Goal: Check status: Check status

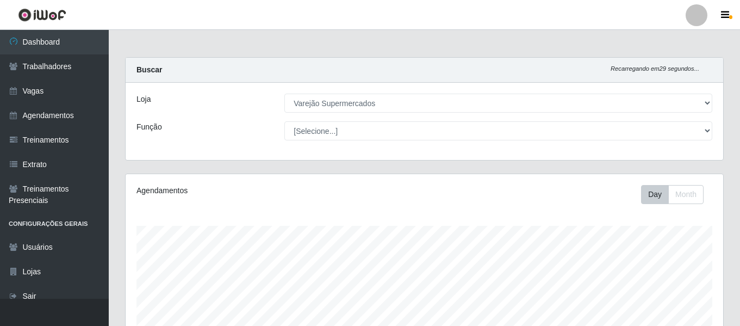
select select "237"
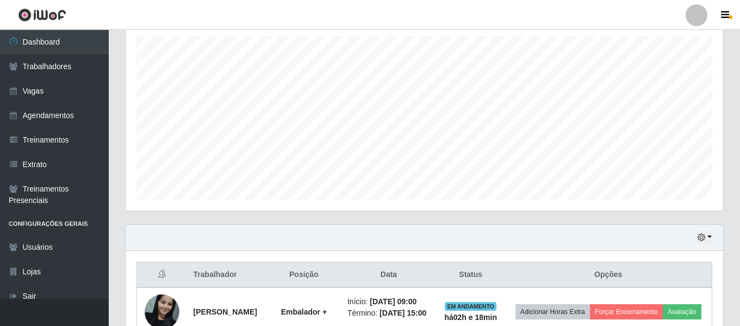
scroll to position [244, 0]
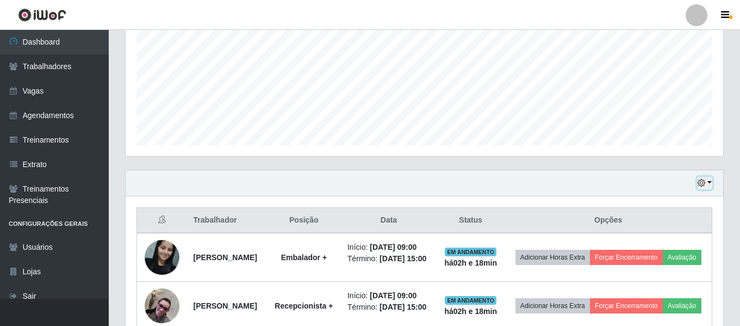
click at [709, 184] on button "button" at bounding box center [704, 183] width 15 height 13
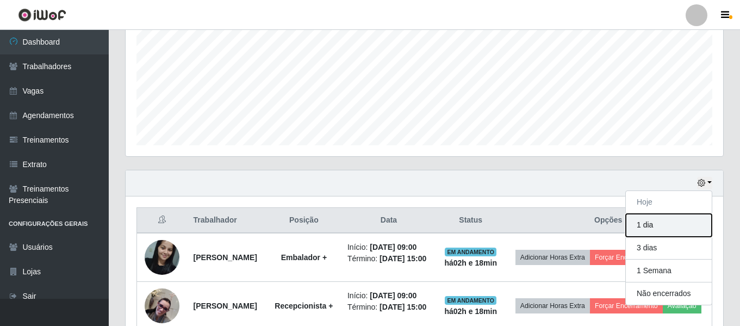
click at [677, 228] on button "1 dia" at bounding box center [669, 225] width 86 height 23
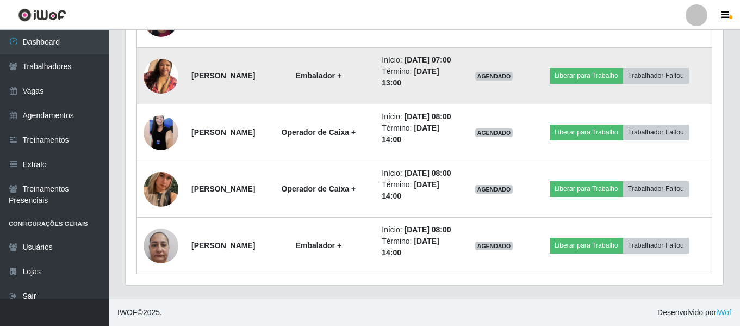
scroll to position [624, 0]
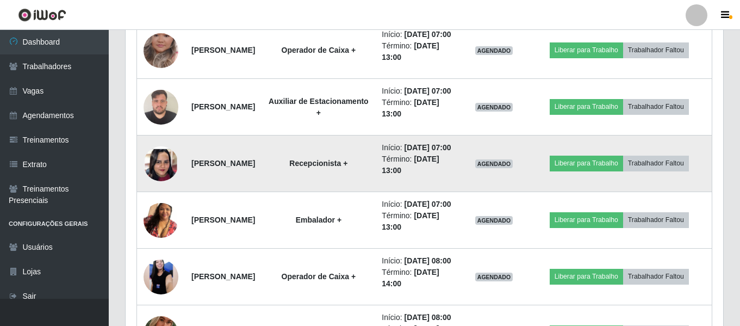
click at [172, 201] on img at bounding box center [161, 164] width 35 height 76
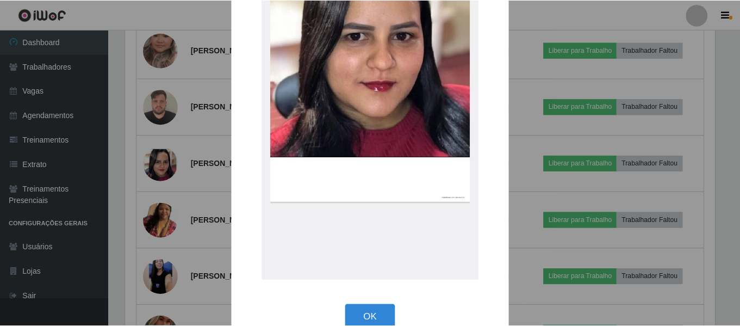
scroll to position [163, 0]
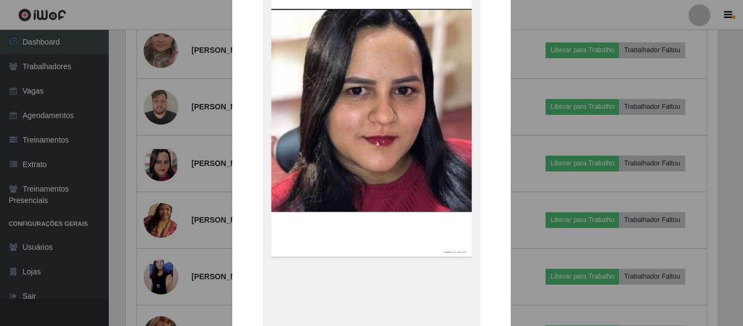
click at [157, 227] on div "× OK Cancel" at bounding box center [371, 163] width 743 height 326
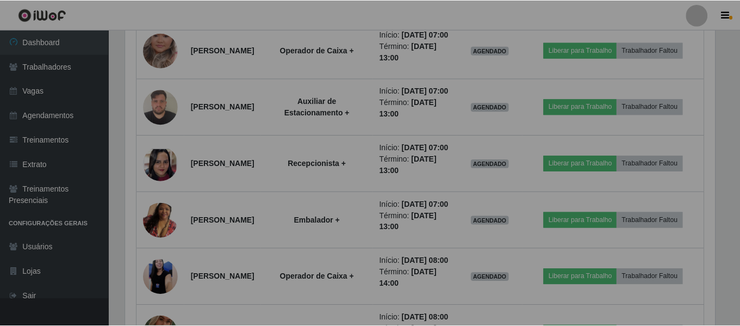
scroll to position [226, 597]
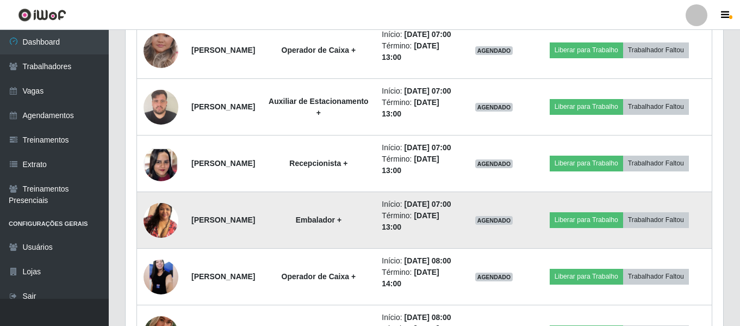
click at [166, 251] on img at bounding box center [161, 220] width 35 height 62
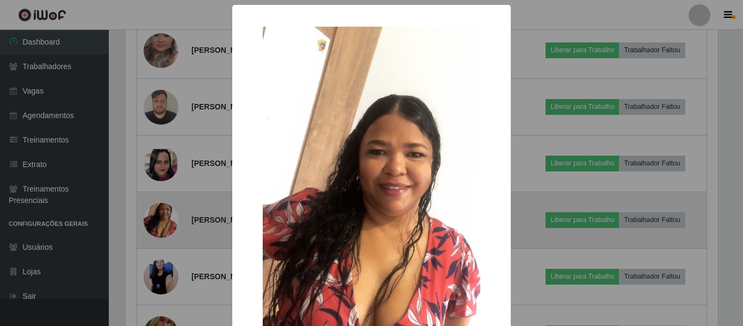
click at [166, 290] on div "× OK Cancel" at bounding box center [371, 163] width 743 height 326
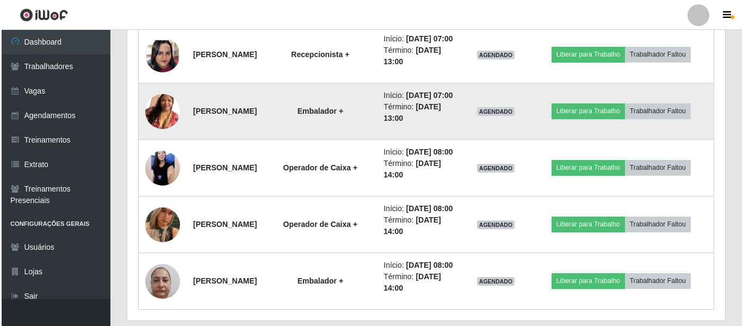
scroll to position [787, 0]
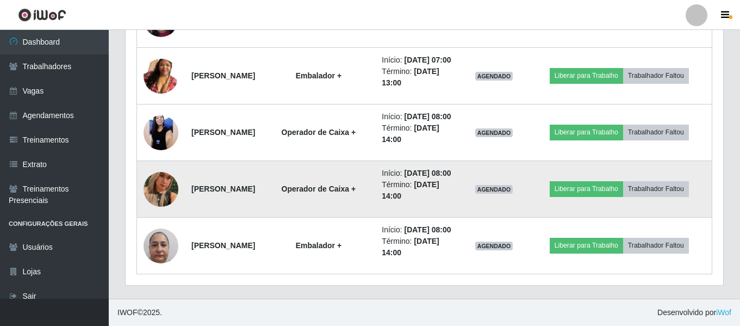
click at [158, 220] on img at bounding box center [161, 189] width 35 height 62
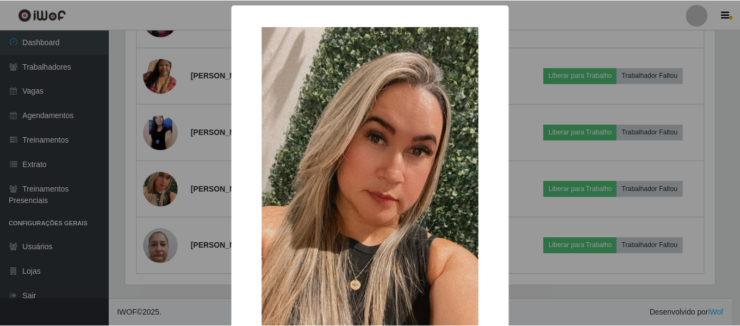
scroll to position [109, 0]
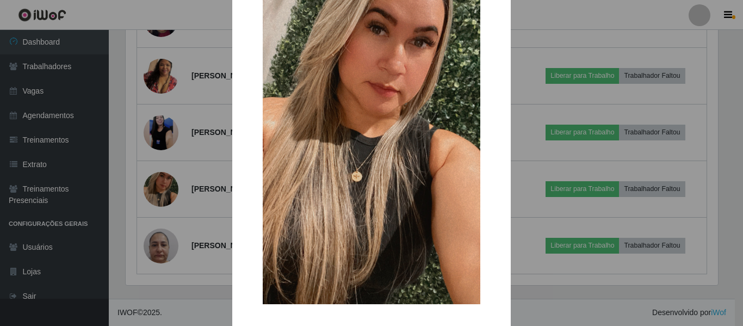
click at [165, 266] on div "× OK Cancel" at bounding box center [371, 163] width 743 height 326
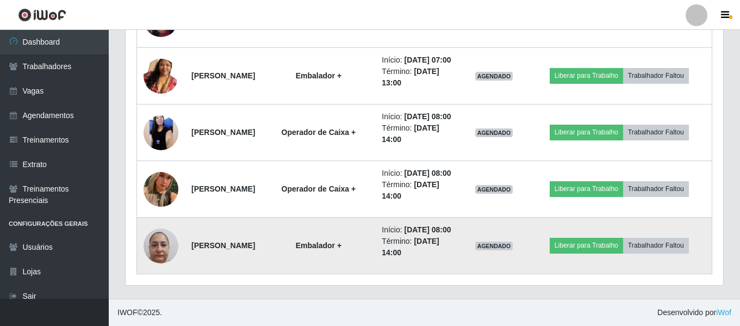
scroll to position [882, 0]
click at [160, 235] on img at bounding box center [161, 245] width 35 height 46
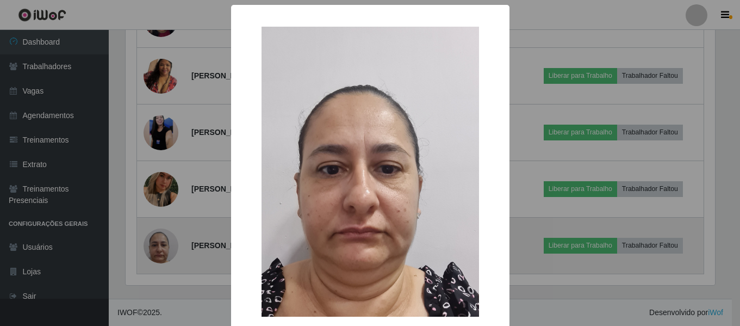
scroll to position [226, 592]
click at [160, 235] on div "× OK Cancel" at bounding box center [371, 163] width 743 height 326
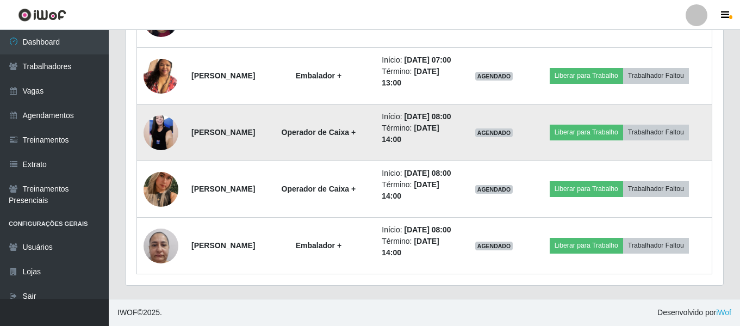
scroll to position [774, 0]
click at [166, 171] on img at bounding box center [161, 132] width 35 height 77
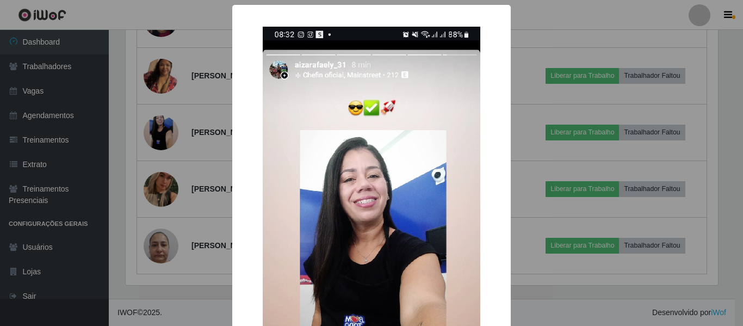
click at [158, 217] on div "× OK Cancel" at bounding box center [371, 163] width 743 height 326
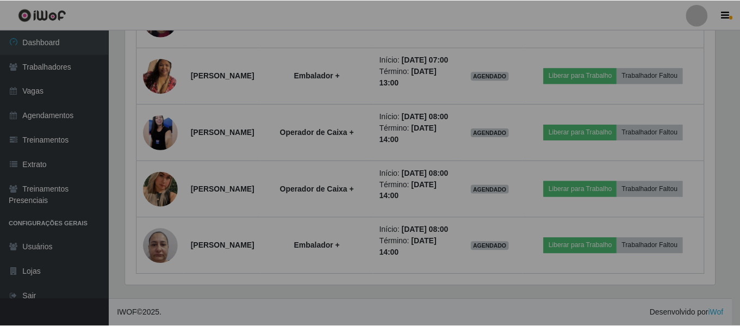
scroll to position [226, 597]
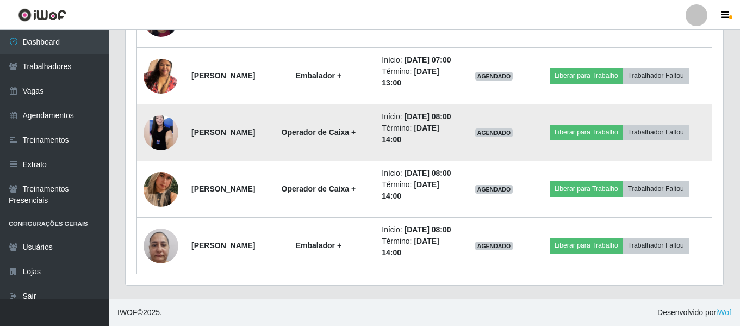
click at [162, 171] on img at bounding box center [161, 132] width 35 height 77
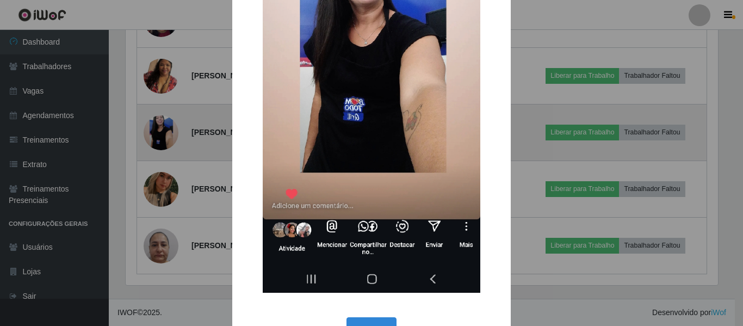
scroll to position [0, 0]
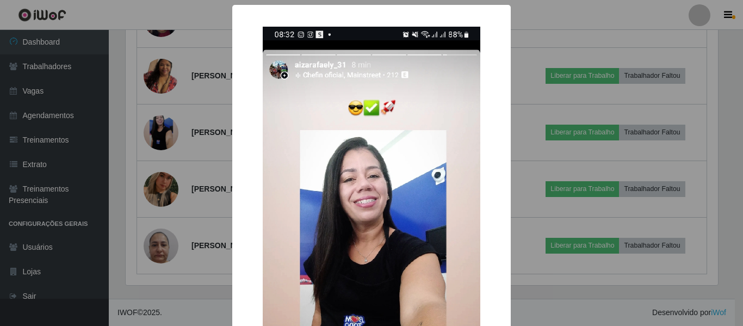
click at [164, 219] on div "× OK Cancel" at bounding box center [371, 163] width 743 height 326
